Goal: Obtain resource: Download file/media

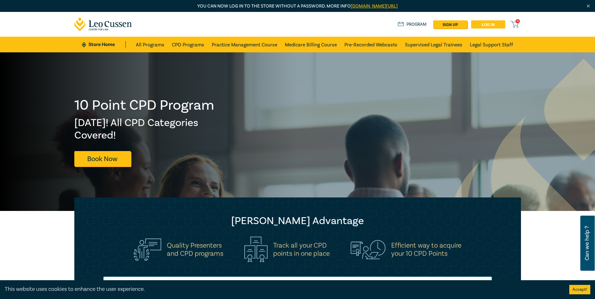
click at [488, 22] on link "Log in" at bounding box center [488, 24] width 34 height 8
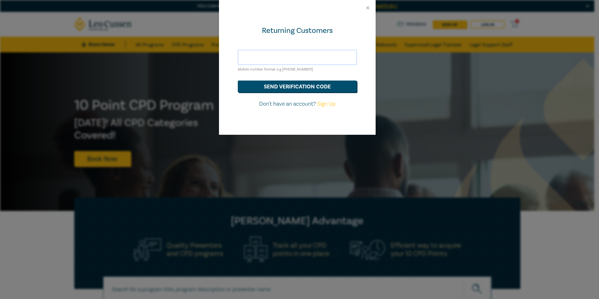
click at [334, 58] on input "text" at bounding box center [297, 57] width 119 height 15
type input "[EMAIL_ADDRESS][DOMAIN_NAME]"
click at [370, 6] on button "Close" at bounding box center [368, 8] width 6 height 6
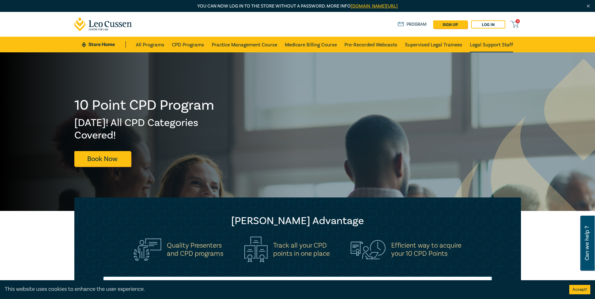
click at [489, 44] on link "Legal Support Staff" at bounding box center [490, 45] width 43 height 16
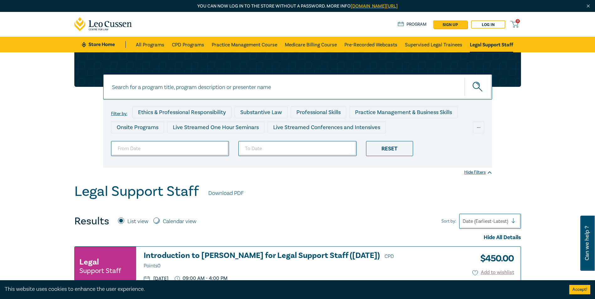
click at [234, 192] on link "Download PDF" at bounding box center [225, 193] width 35 height 8
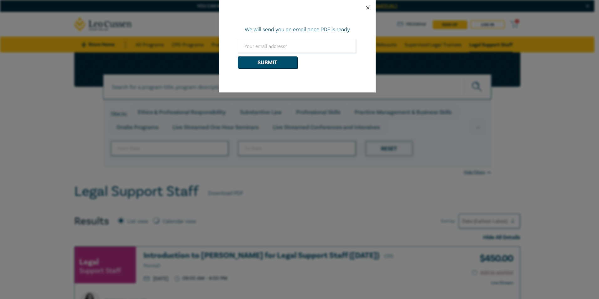
click at [370, 6] on button "Close" at bounding box center [368, 8] width 6 height 6
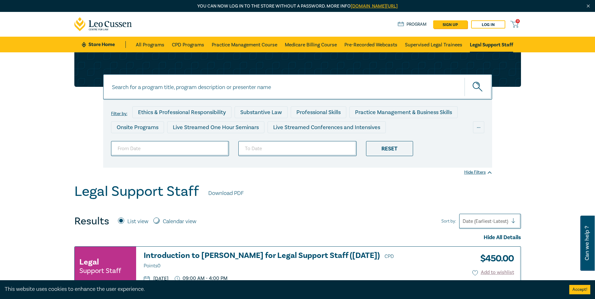
click at [483, 44] on link "Legal Support Staff" at bounding box center [490, 45] width 43 height 16
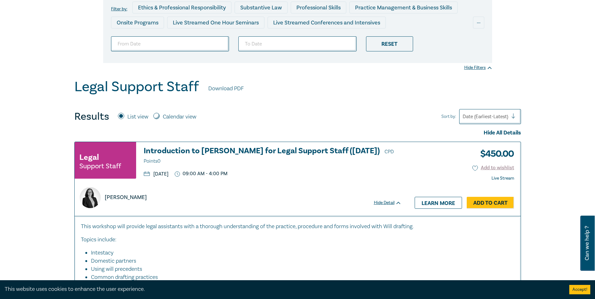
scroll to position [125, 0]
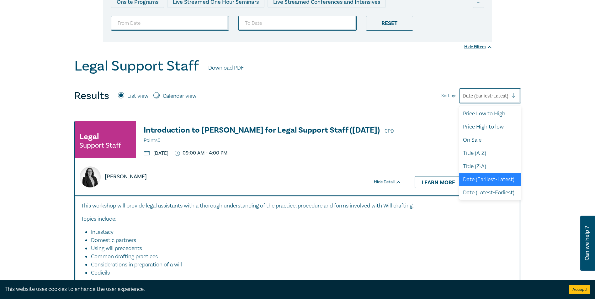
click at [511, 96] on div at bounding box center [515, 96] width 9 height 6
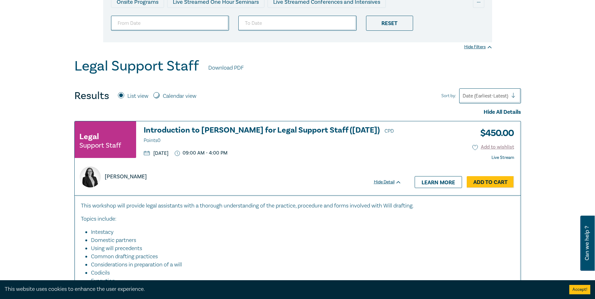
click at [390, 72] on div "Legal Support Staff Download PDF" at bounding box center [297, 67] width 446 height 19
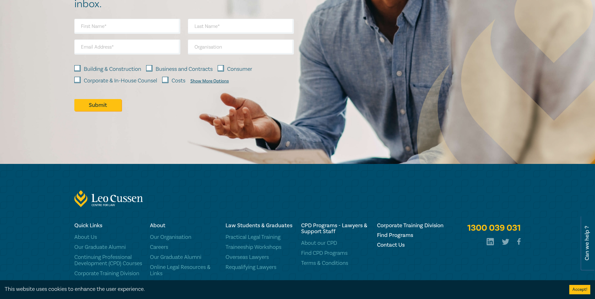
scroll to position [637, 0]
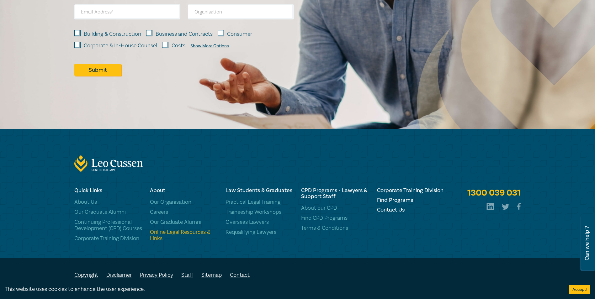
click at [189, 229] on link "Online Legal Resources & Links" at bounding box center [184, 235] width 68 height 13
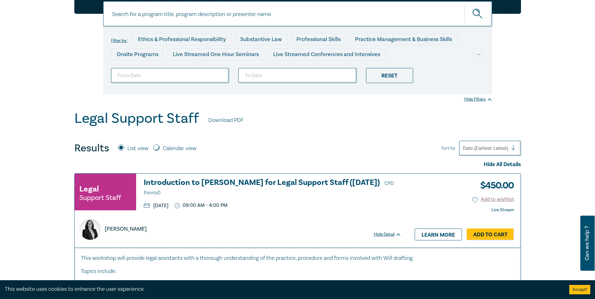
scroll to position [0, 0]
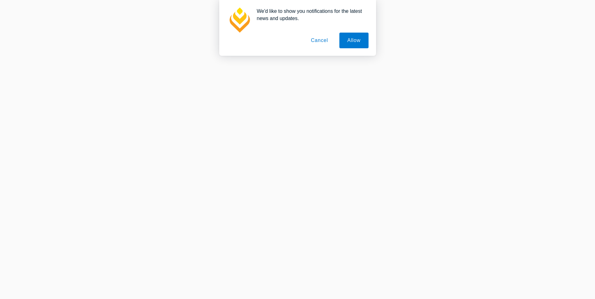
scroll to position [63, 0]
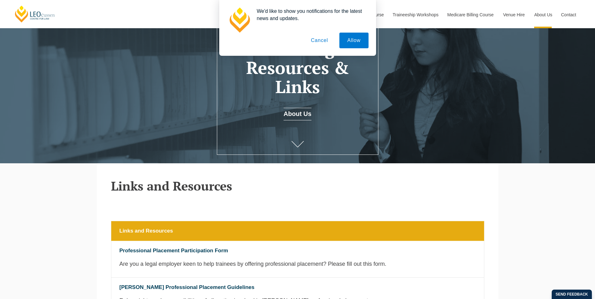
click at [323, 41] on button "Cancel" at bounding box center [319, 41] width 33 height 16
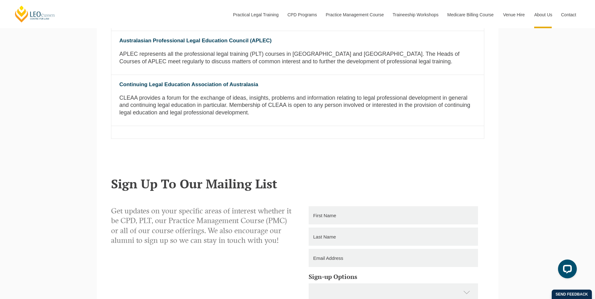
scroll to position [526, 0]
